Goal: Transaction & Acquisition: Purchase product/service

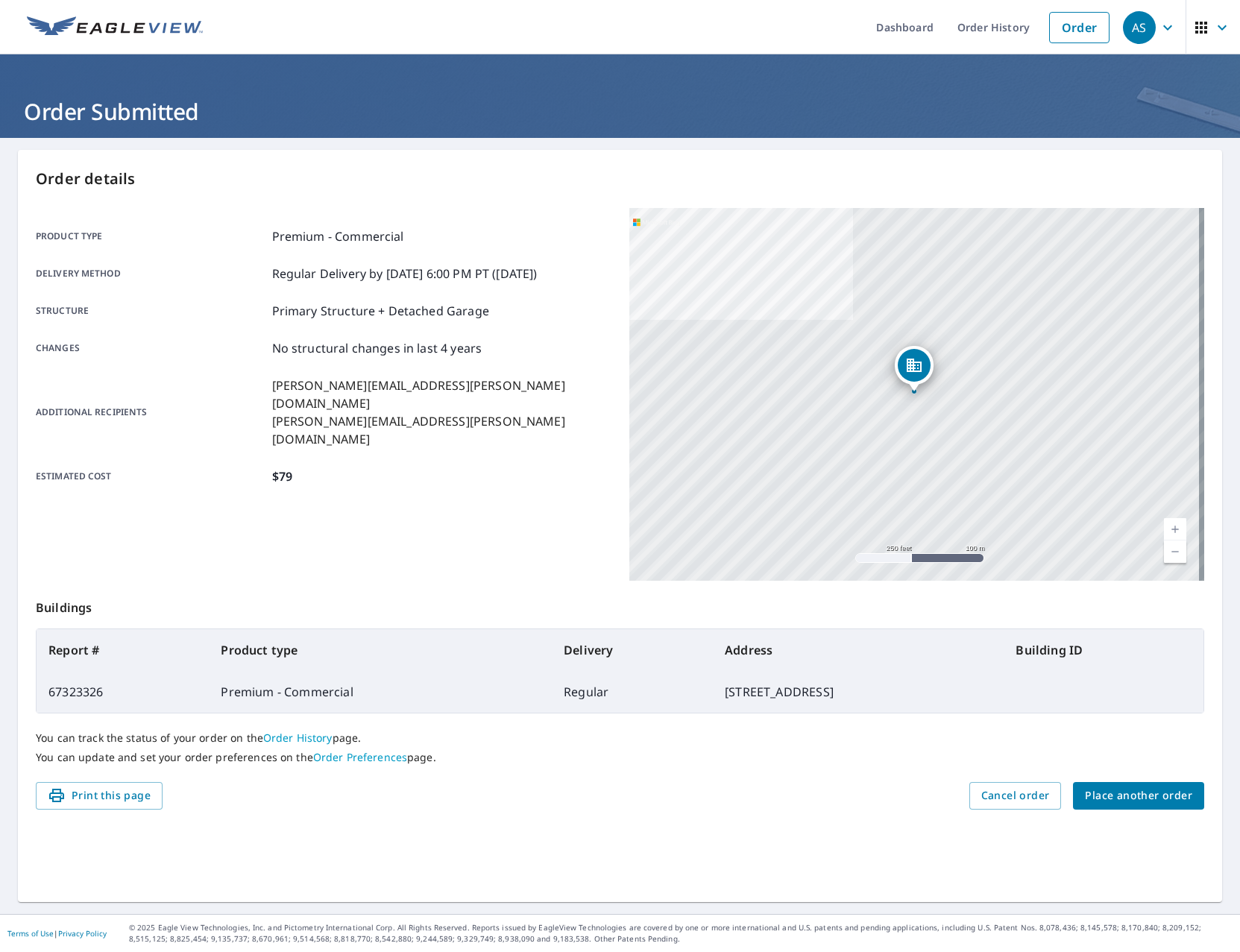
click at [1129, 802] on span "Place another order" at bounding box center [1137, 795] width 107 height 19
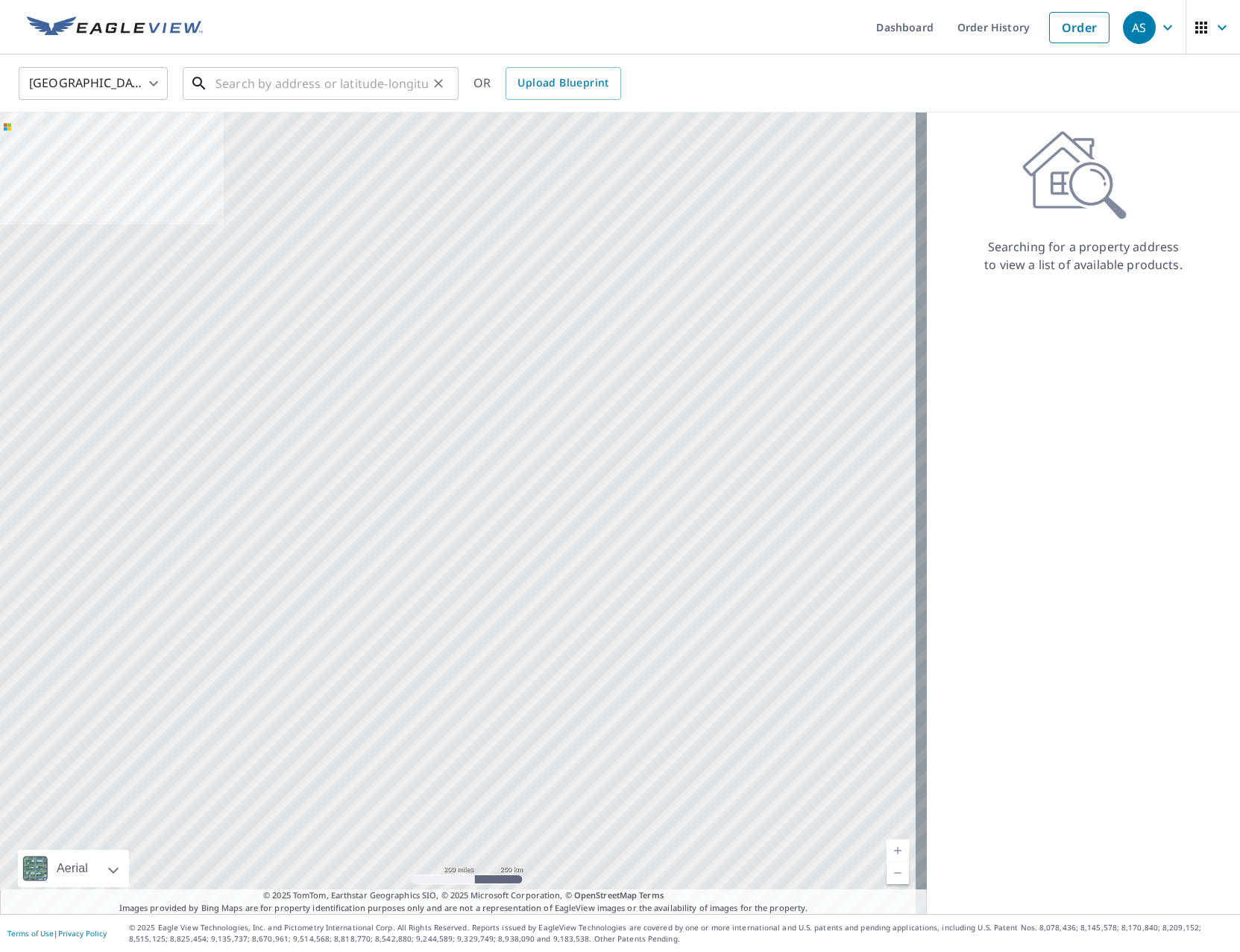
click at [275, 75] on input "text" at bounding box center [322, 84] width 213 height 42
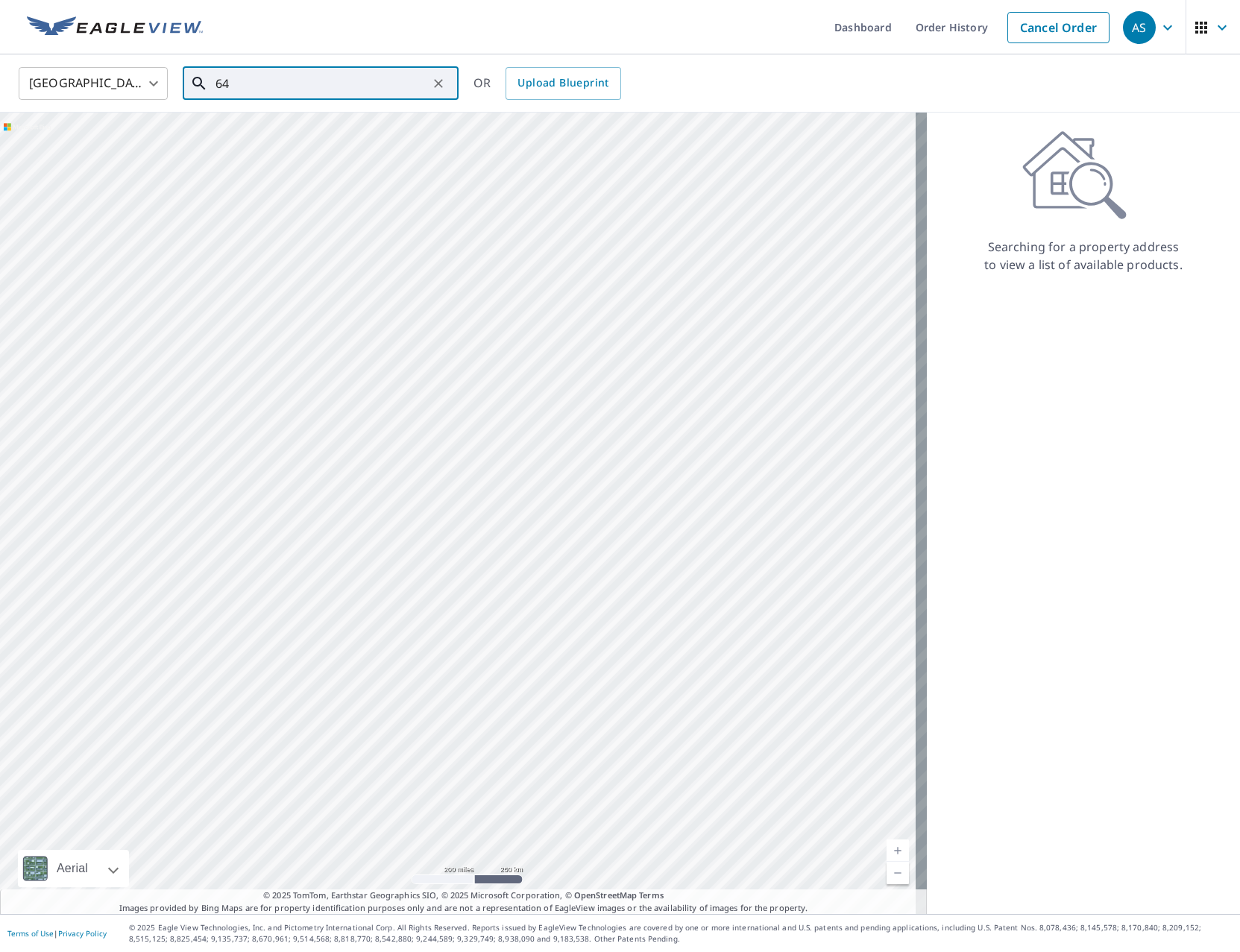
type input "6"
click at [332, 143] on p "[GEOGRAPHIC_DATA]" at bounding box center [330, 143] width 234 height 15
type input "[STREET_ADDRESS][PERSON_NAME][PERSON_NAME]"
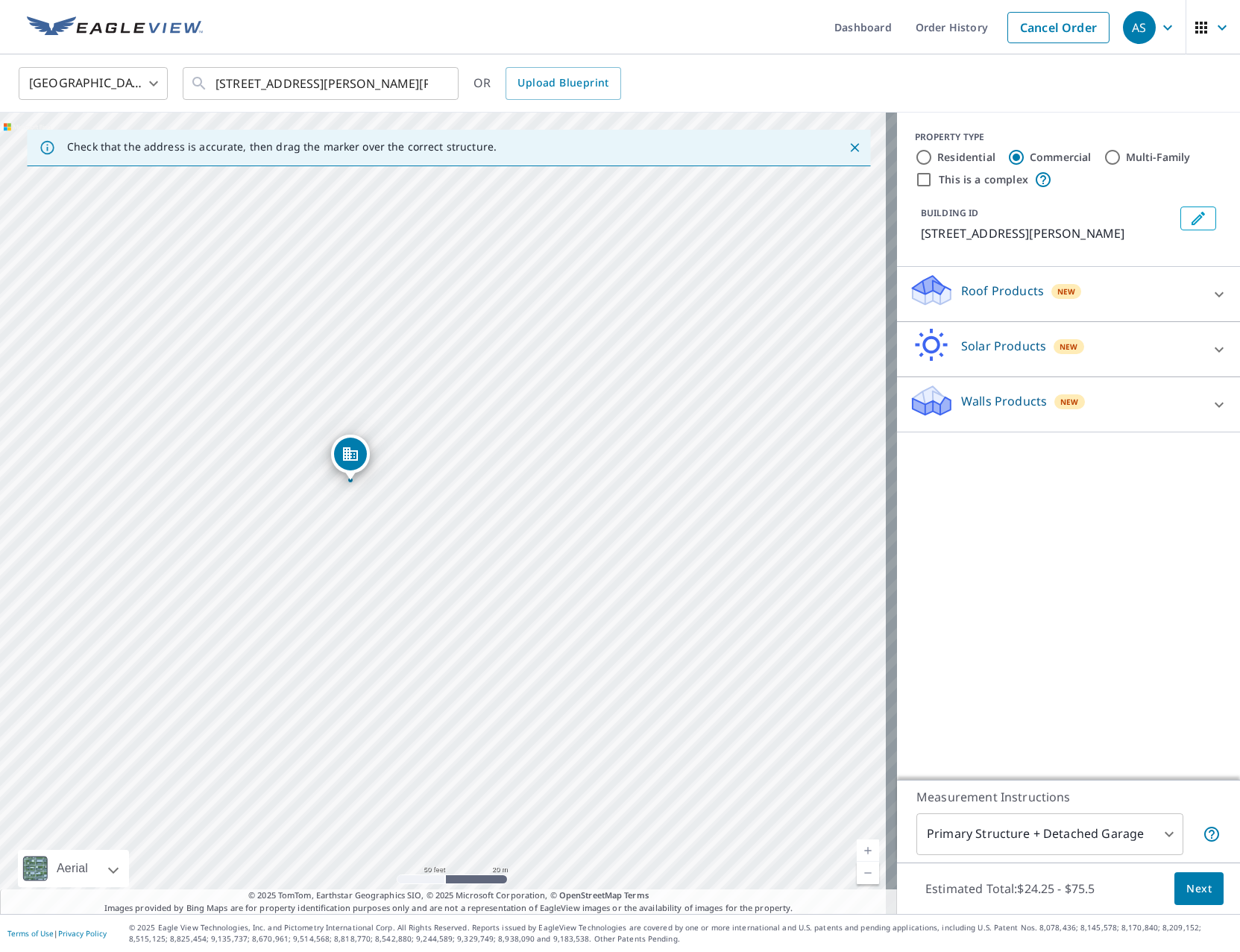
drag, startPoint x: 437, startPoint y: 509, endPoint x: 514, endPoint y: 655, distance: 165.1
click at [514, 655] on div "[STREET_ADDRESS][PERSON_NAME][PERSON_NAME]" at bounding box center [448, 513] width 896 height 801
drag, startPoint x: 284, startPoint y: 387, endPoint x: 307, endPoint y: 379, distance: 24.4
click at [1040, 311] on div "Roof Products New" at bounding box center [1054, 294] width 292 height 43
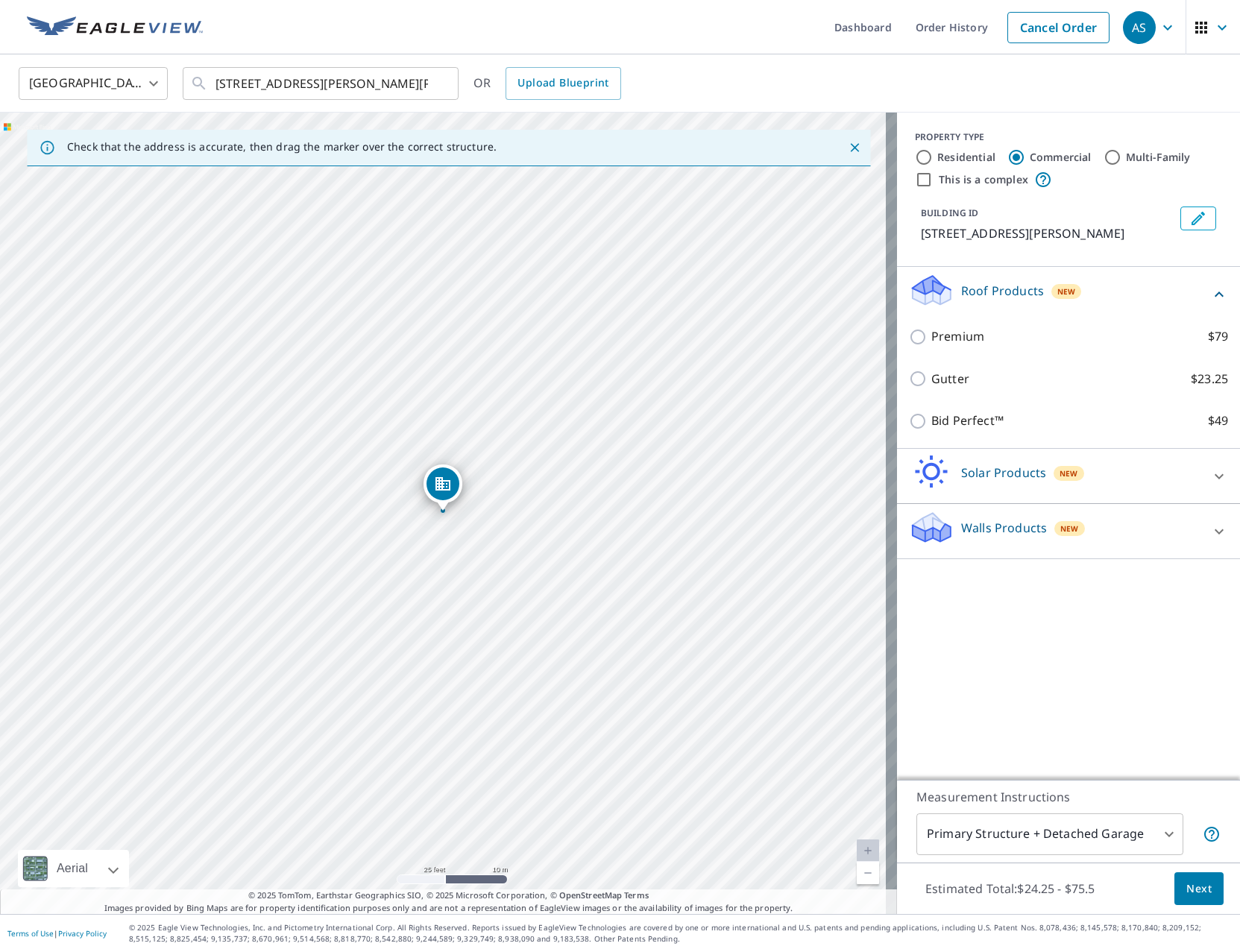
click at [982, 343] on label "Premium $79" at bounding box center [1079, 337] width 297 height 19
click at [931, 343] on input "Premium $79" at bounding box center [919, 337] width 22 height 18
checkbox input "true"
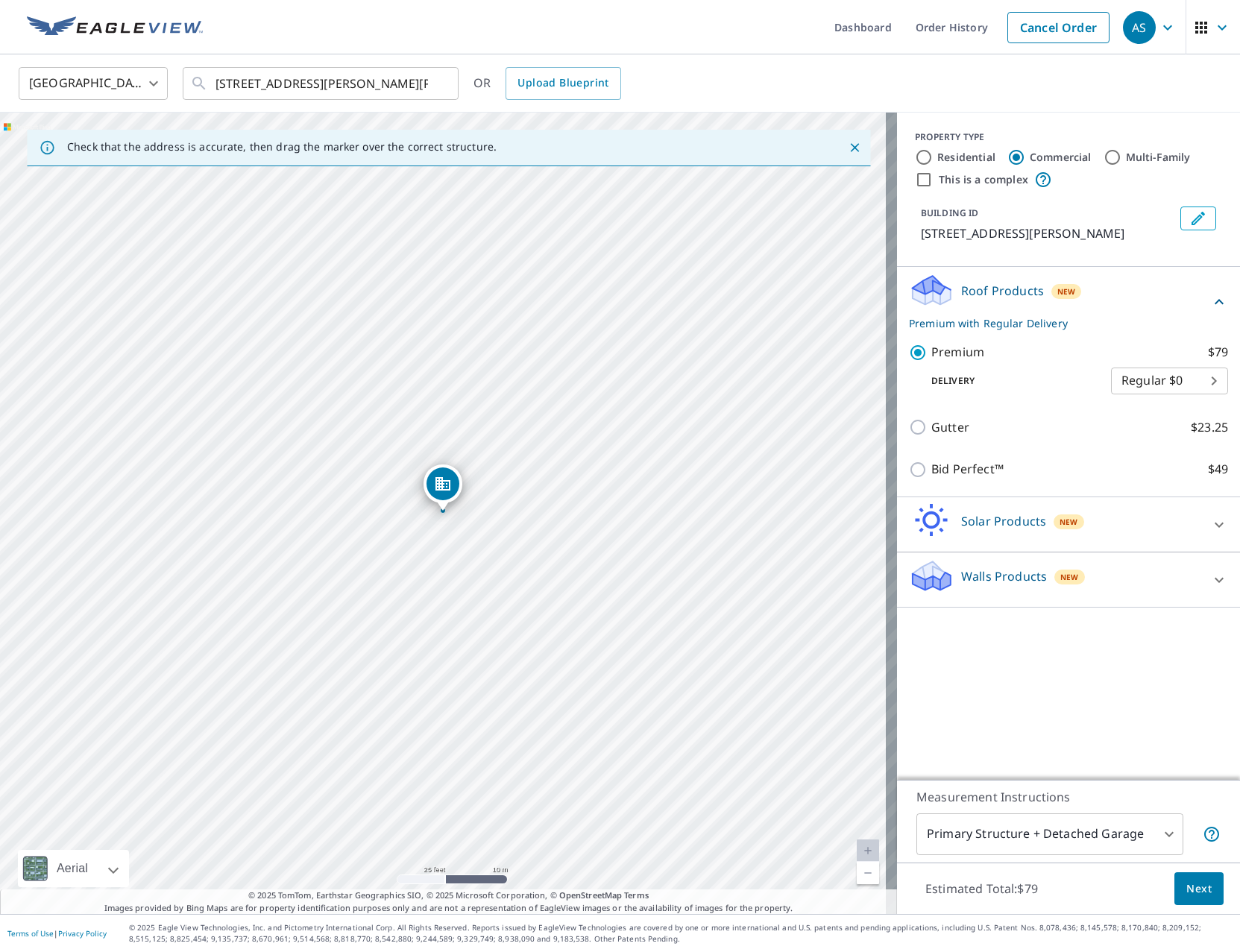
click at [1186, 891] on span "Next" at bounding box center [1198, 888] width 25 height 19
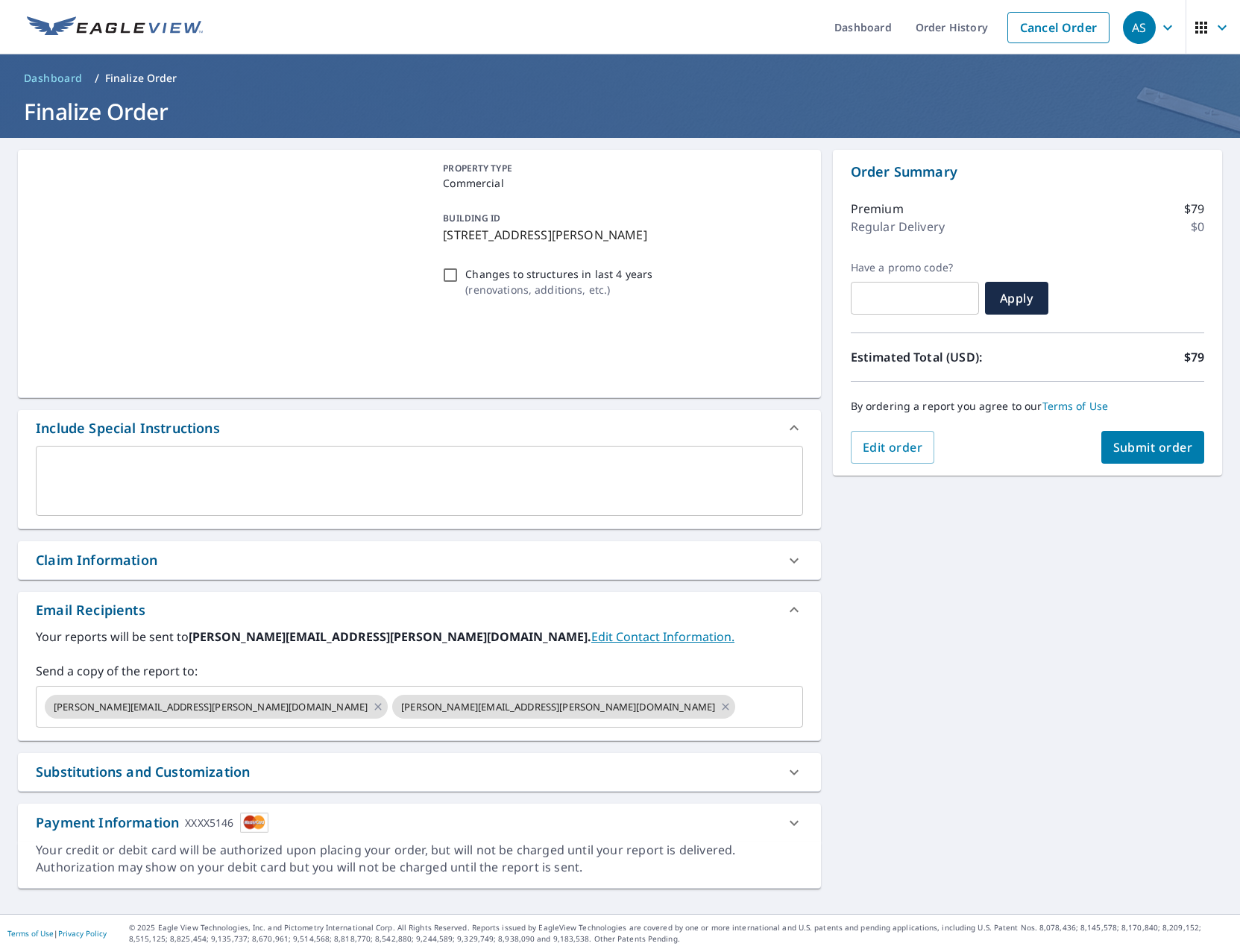
click at [1149, 442] on span "Submit order" at bounding box center [1153, 447] width 80 height 16
checkbox input "true"
